Goal: Navigation & Orientation: Understand site structure

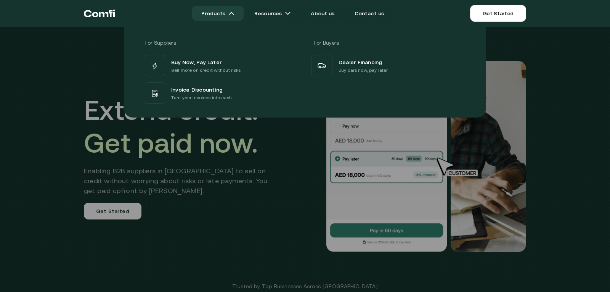
click at [210, 18] on link "Products" at bounding box center [217, 13] width 51 height 15
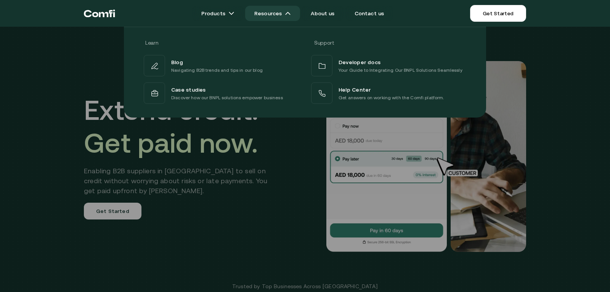
click at [268, 13] on link "Resources" at bounding box center [272, 13] width 55 height 15
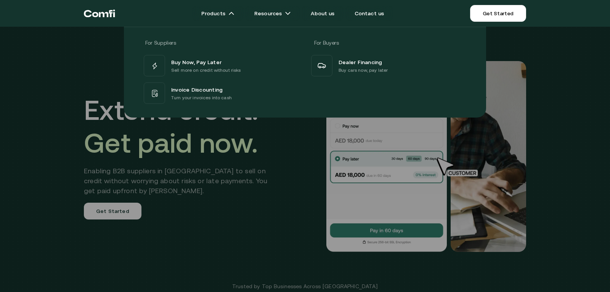
click at [105, 14] on icon "Return to the top of the Comfi home page" at bounding box center [99, 13] width 31 height 23
click at [108, 16] on icon "Return to the top of the Comfi home page" at bounding box center [104, 14] width 10 height 5
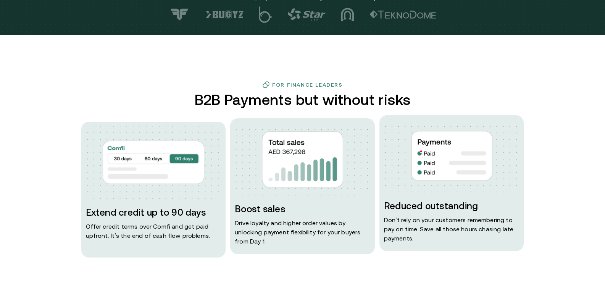
scroll to position [381, 0]
